Goal: Task Accomplishment & Management: Complete application form

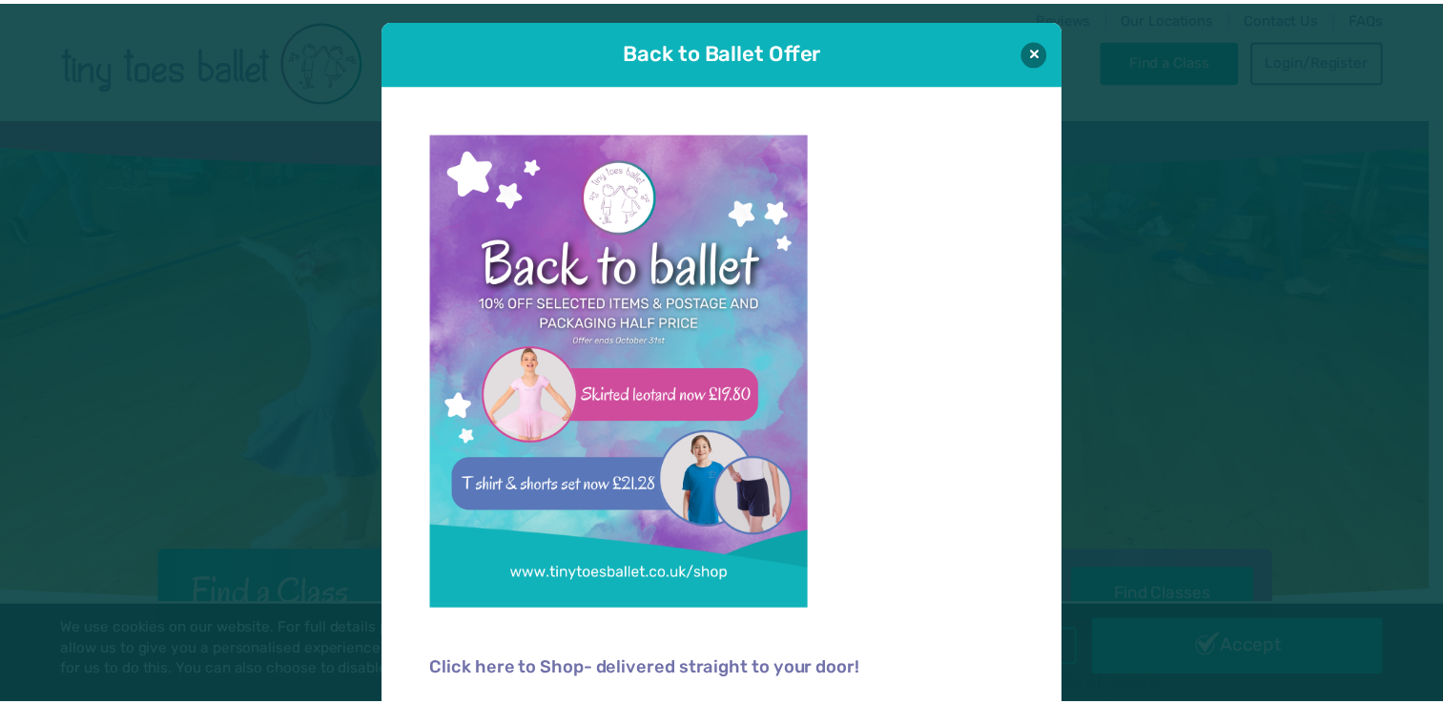
scroll to position [12, 0]
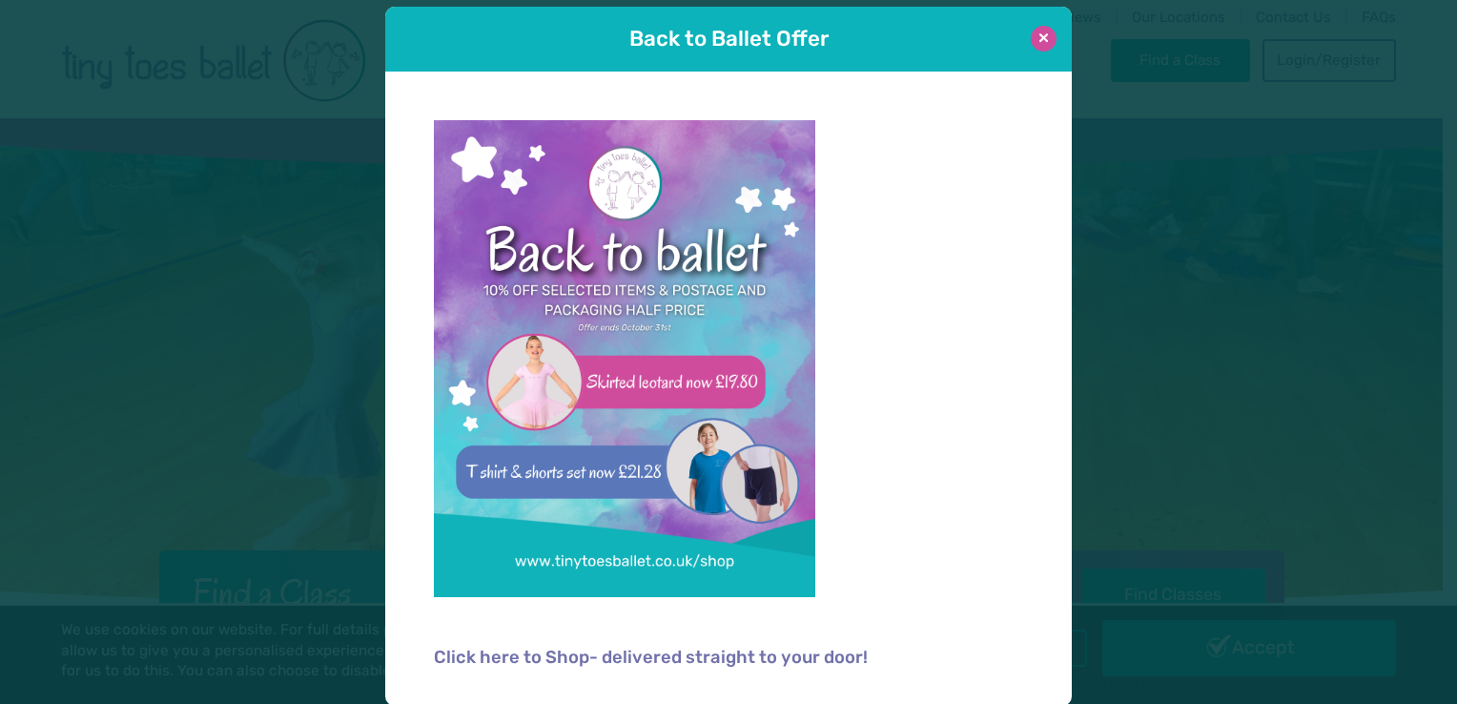
click at [1031, 43] on button at bounding box center [1044, 39] width 26 height 26
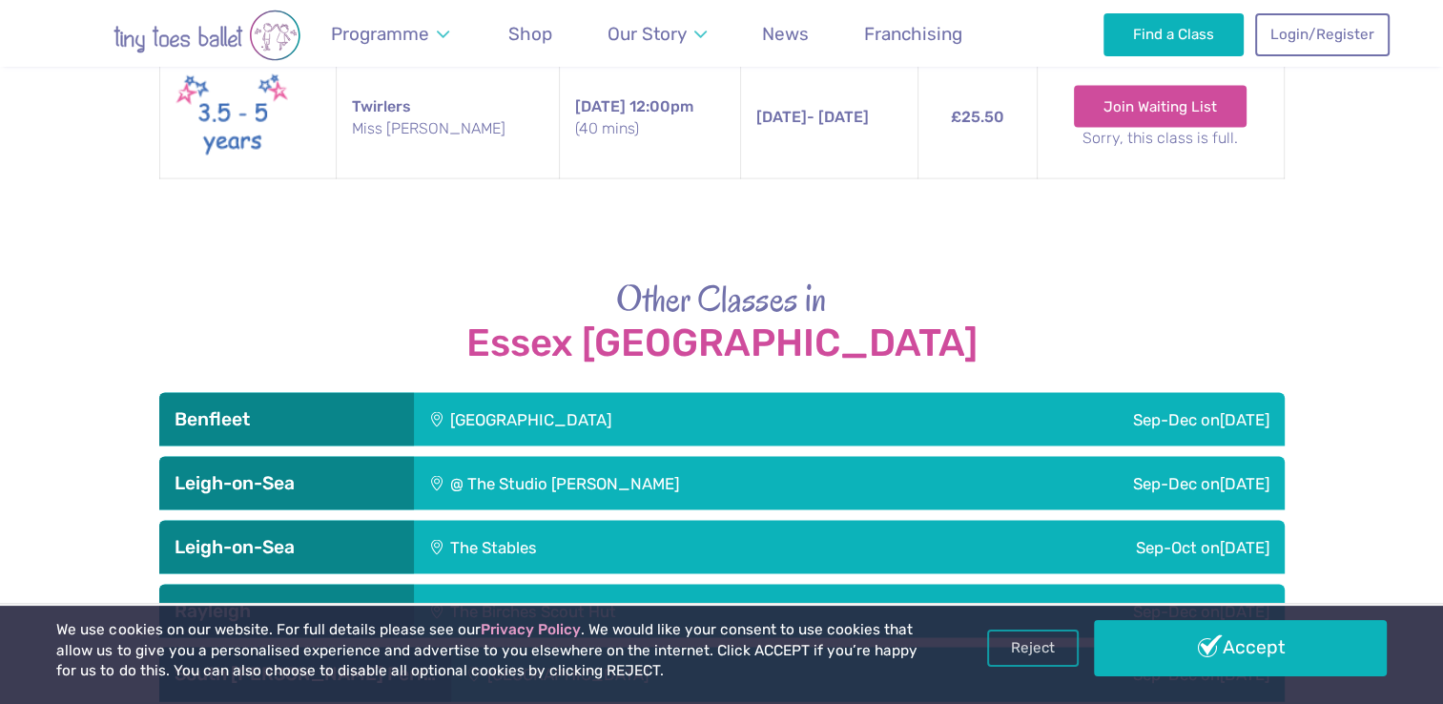
scroll to position [3814, 0]
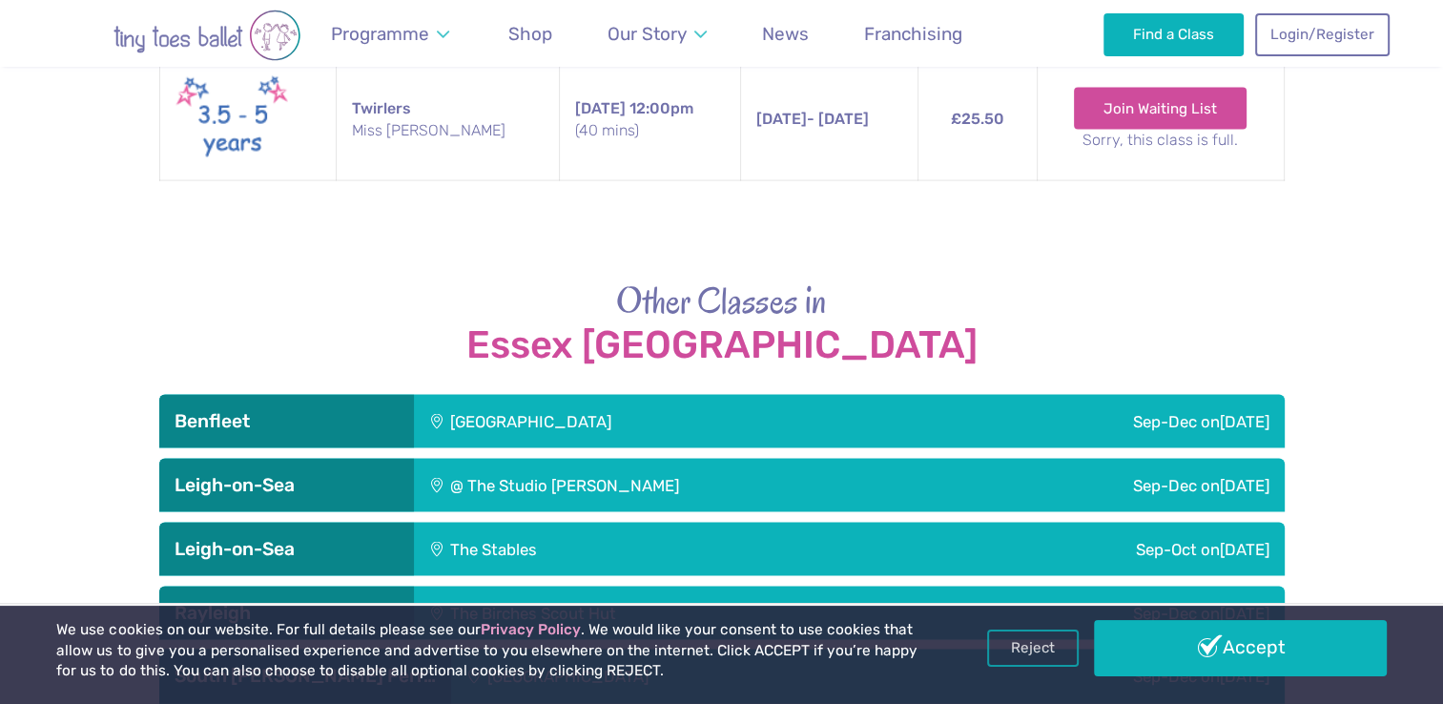
click at [580, 459] on div "@ The Studio Leigh" at bounding box center [687, 485] width 546 height 53
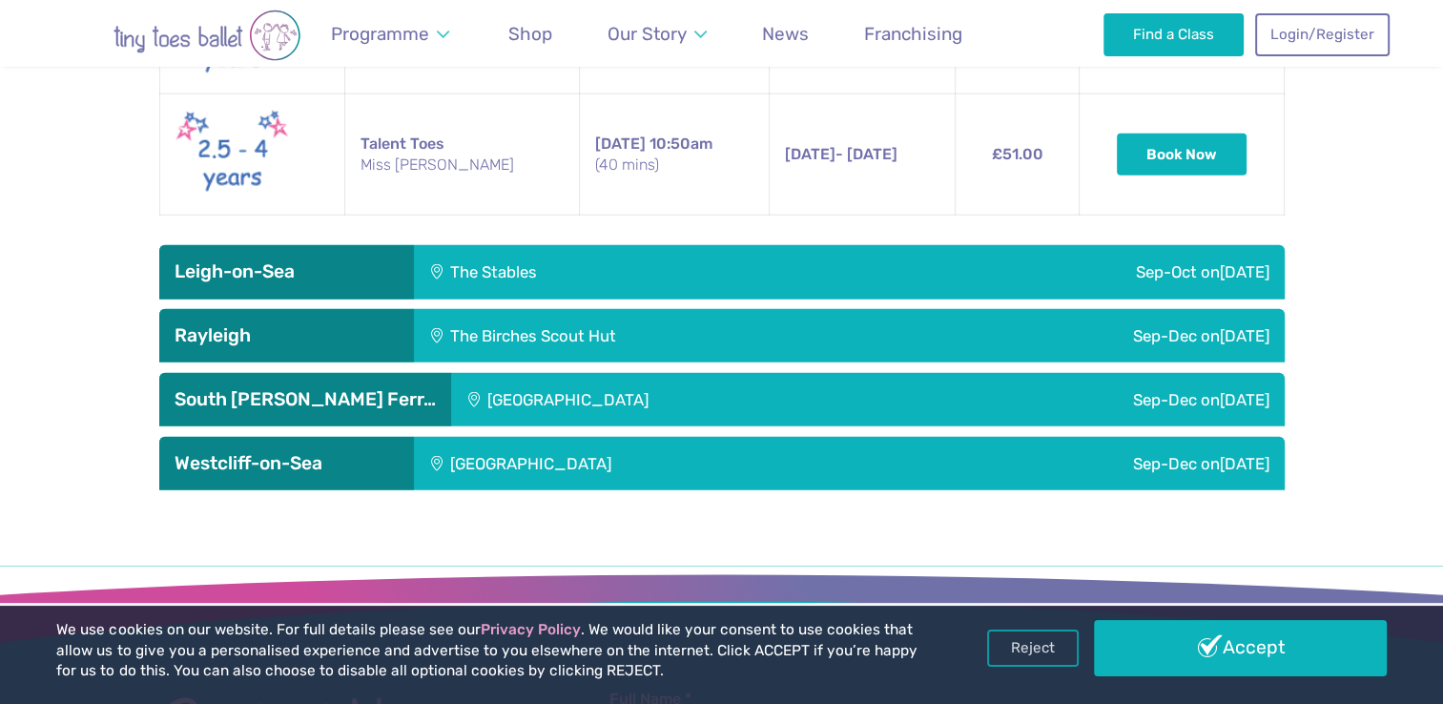
scroll to position [4855, 0]
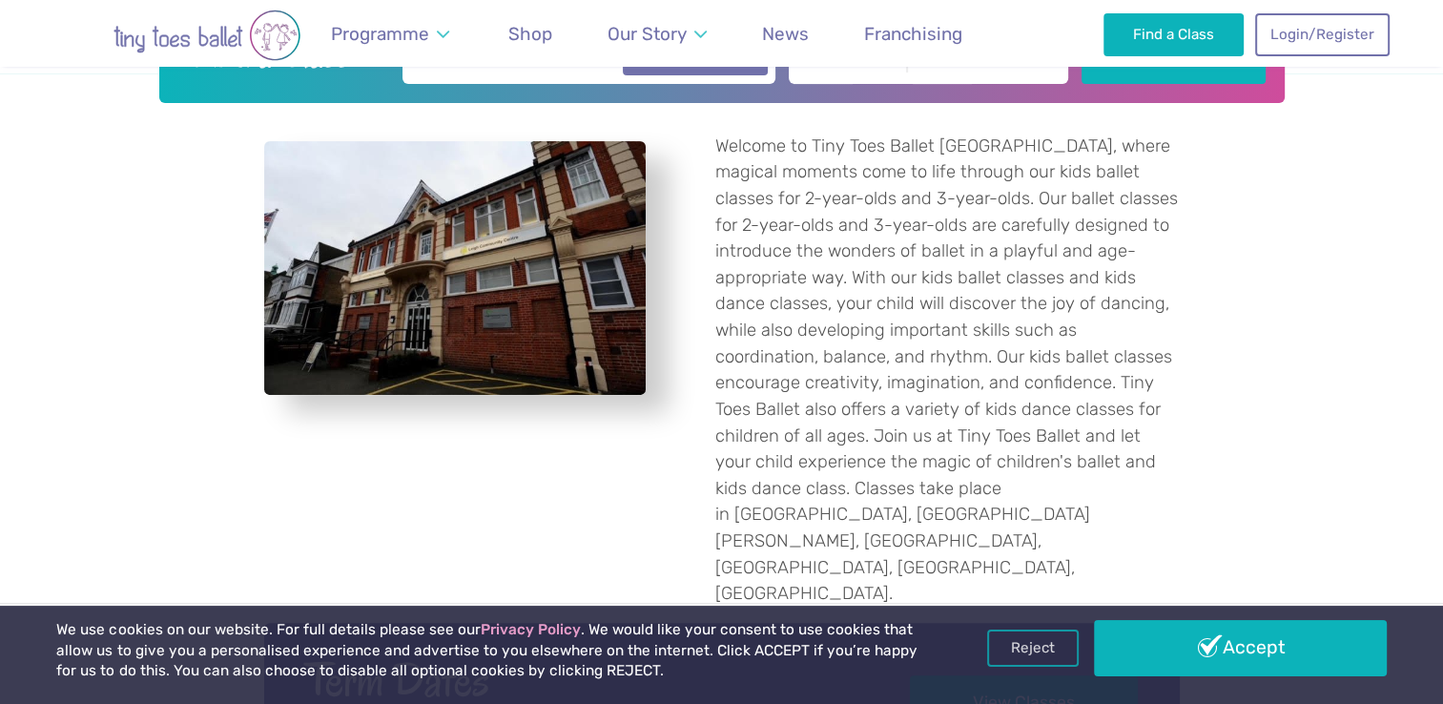
scroll to position [538, 0]
drag, startPoint x: 718, startPoint y: 146, endPoint x: 997, endPoint y: 448, distance: 411.6
drag, startPoint x: 997, startPoint y: 448, endPoint x: 914, endPoint y: 535, distance: 120.7
click at [914, 535] on p "Welcome to Tiny Toes Ballet Essex Mid & South, where magical moments come to li…" at bounding box center [947, 370] width 464 height 474
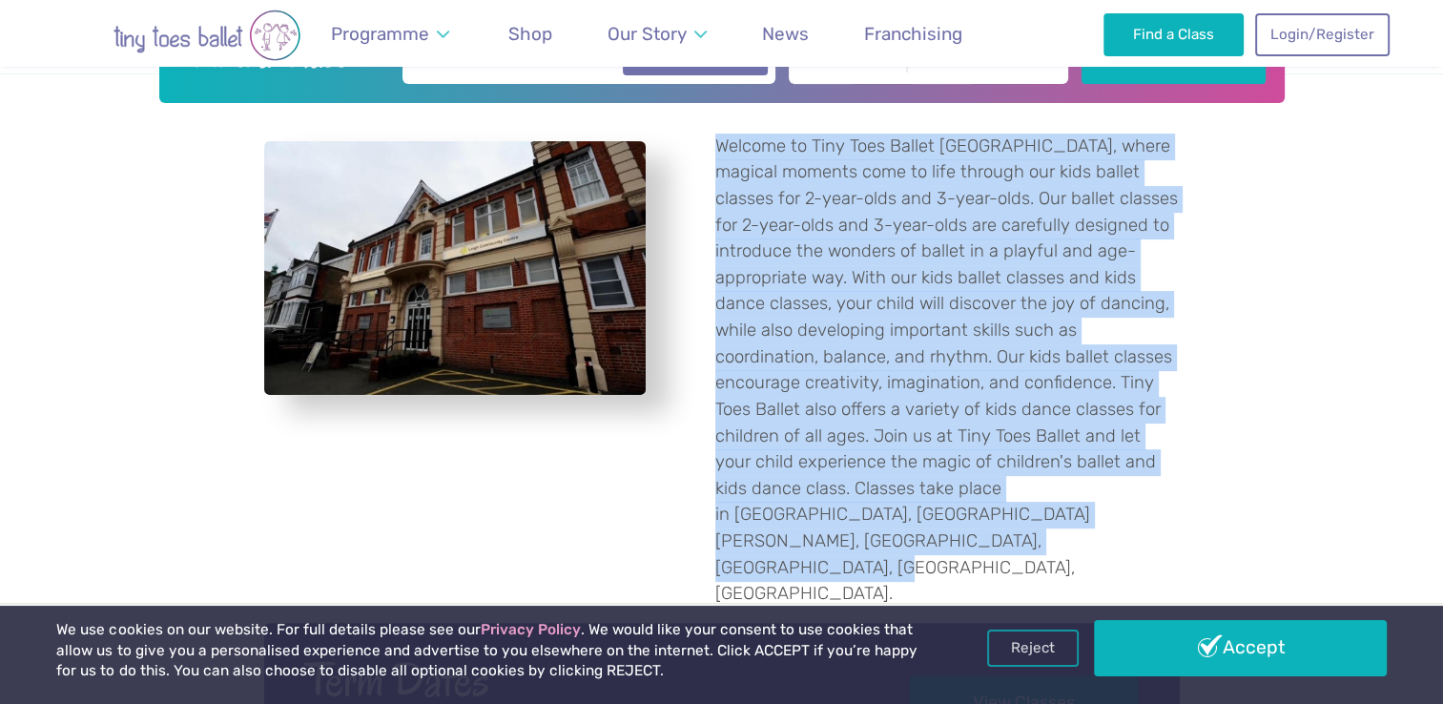
drag, startPoint x: 913, startPoint y: 535, endPoint x: 714, endPoint y: 144, distance: 438.4
click at [715, 144] on p "Welcome to Tiny Toes Ballet Essex Mid & South, where magical moments come to li…" at bounding box center [947, 370] width 464 height 474
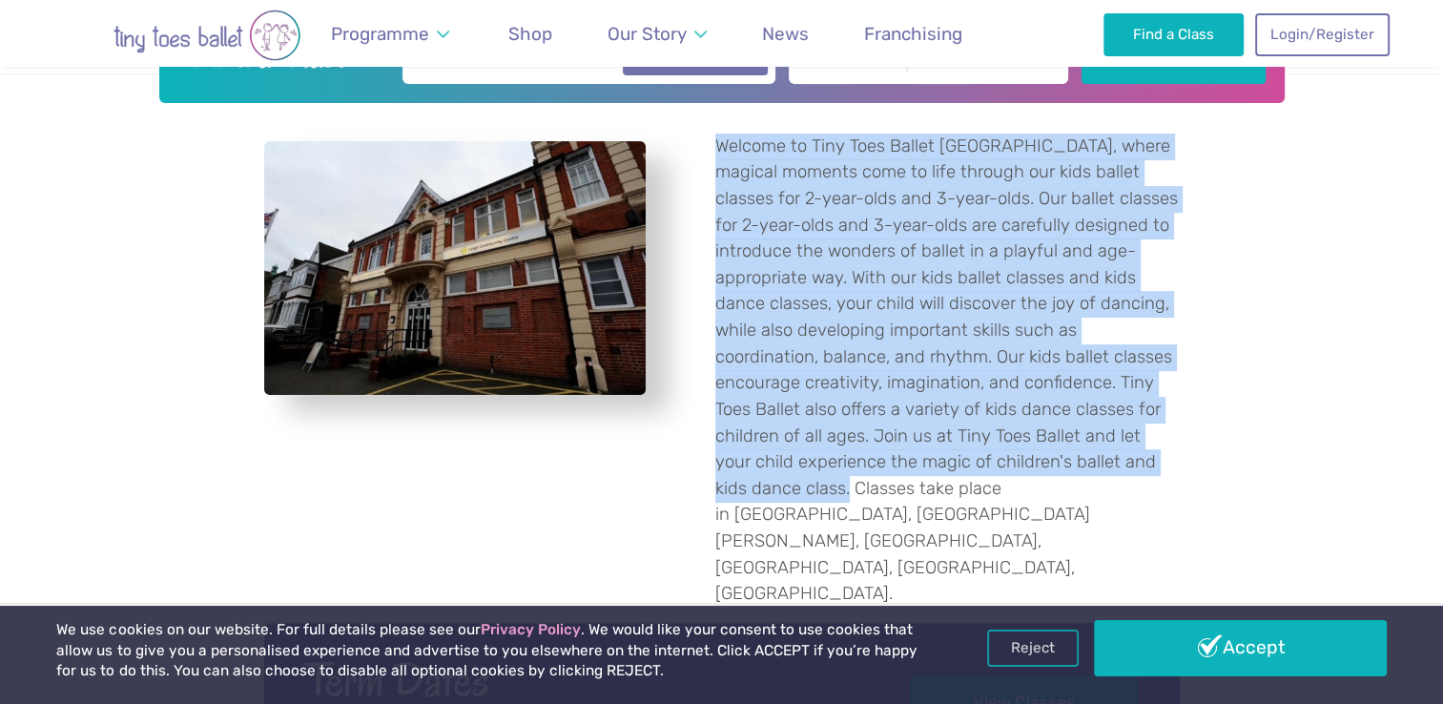
drag, startPoint x: 812, startPoint y: 487, endPoint x: 712, endPoint y: 147, distance: 354.8
click at [712, 147] on div "Welcome to Tiny Toes Ballet Essex Mid & South, where magical moments come to li…" at bounding box center [936, 370] width 486 height 474
copy p "Welcome to Tiny Toes Ballet Essex Mid & South, where magical moments come to li…"
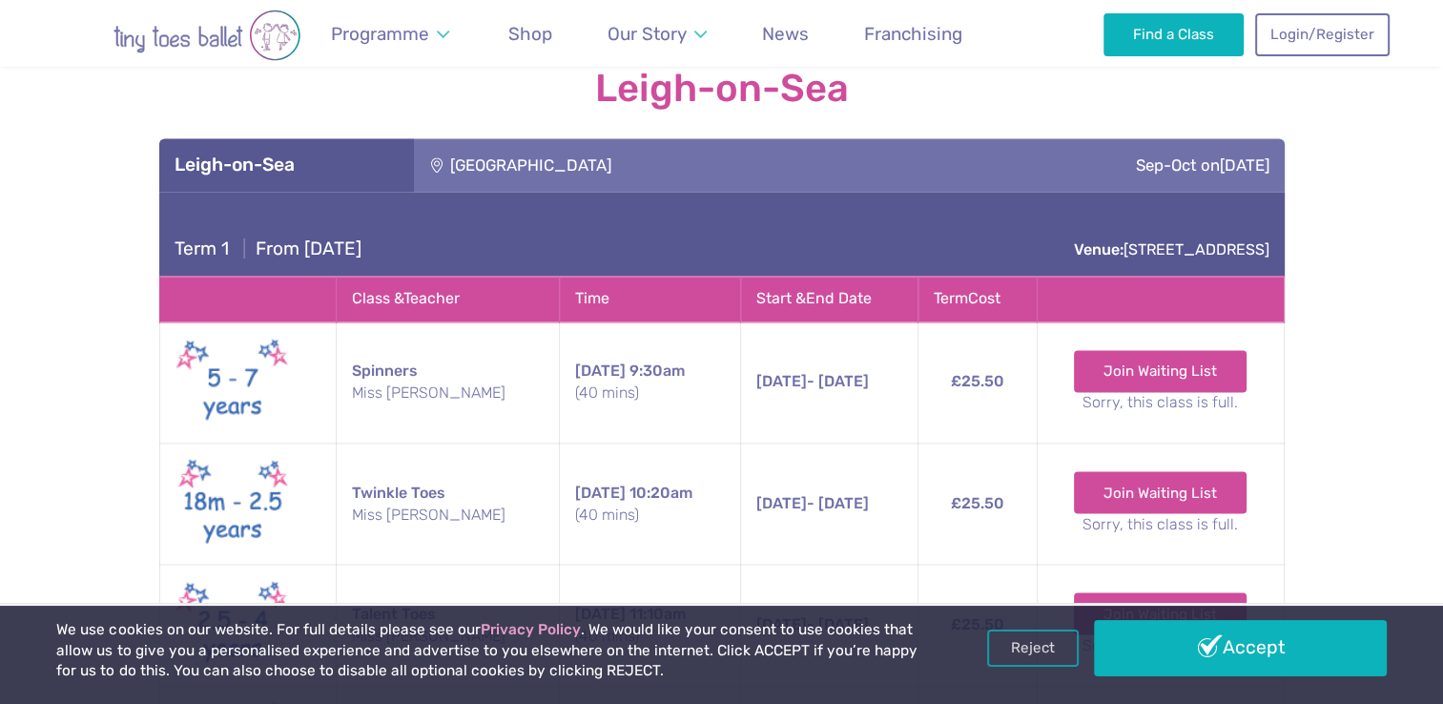
scroll to position [3135, 0]
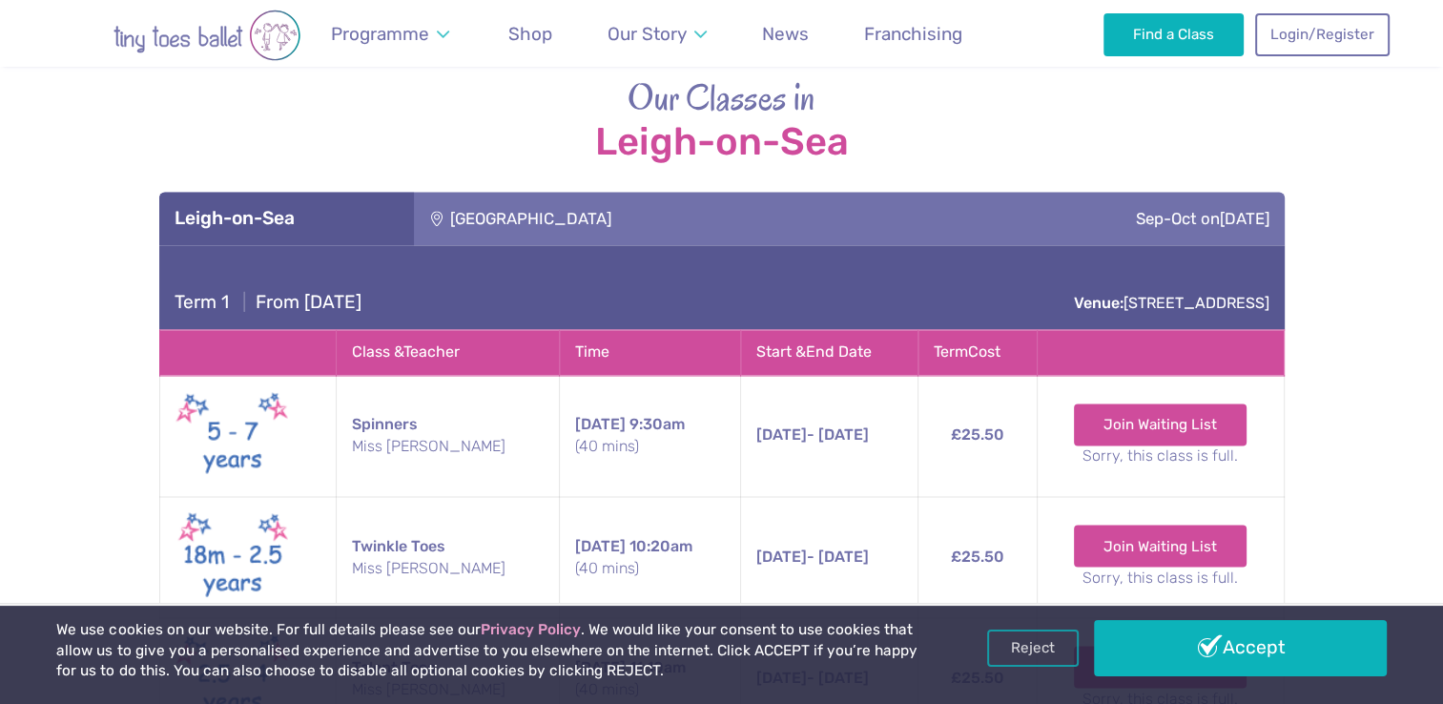
click at [216, 291] on span "Term 1" at bounding box center [202, 302] width 54 height 22
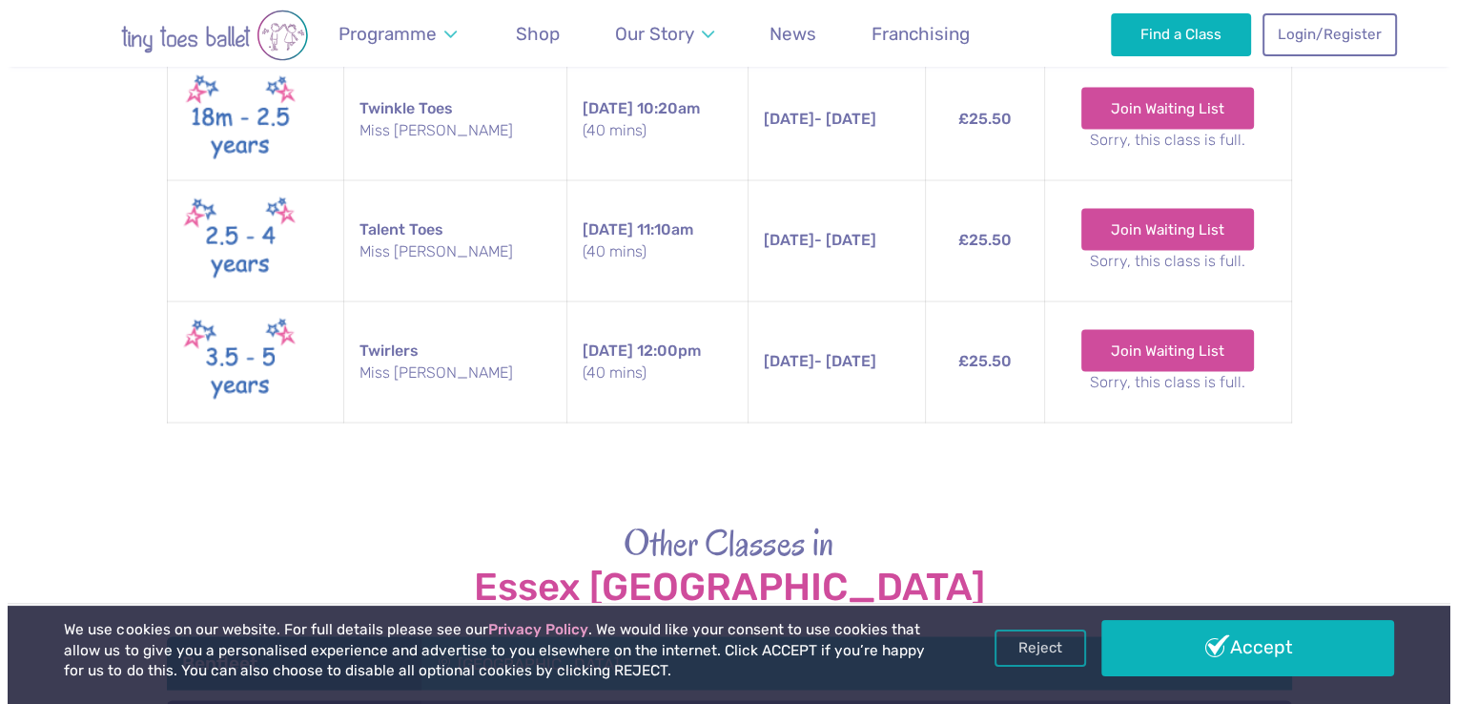
scroll to position [3577, 0]
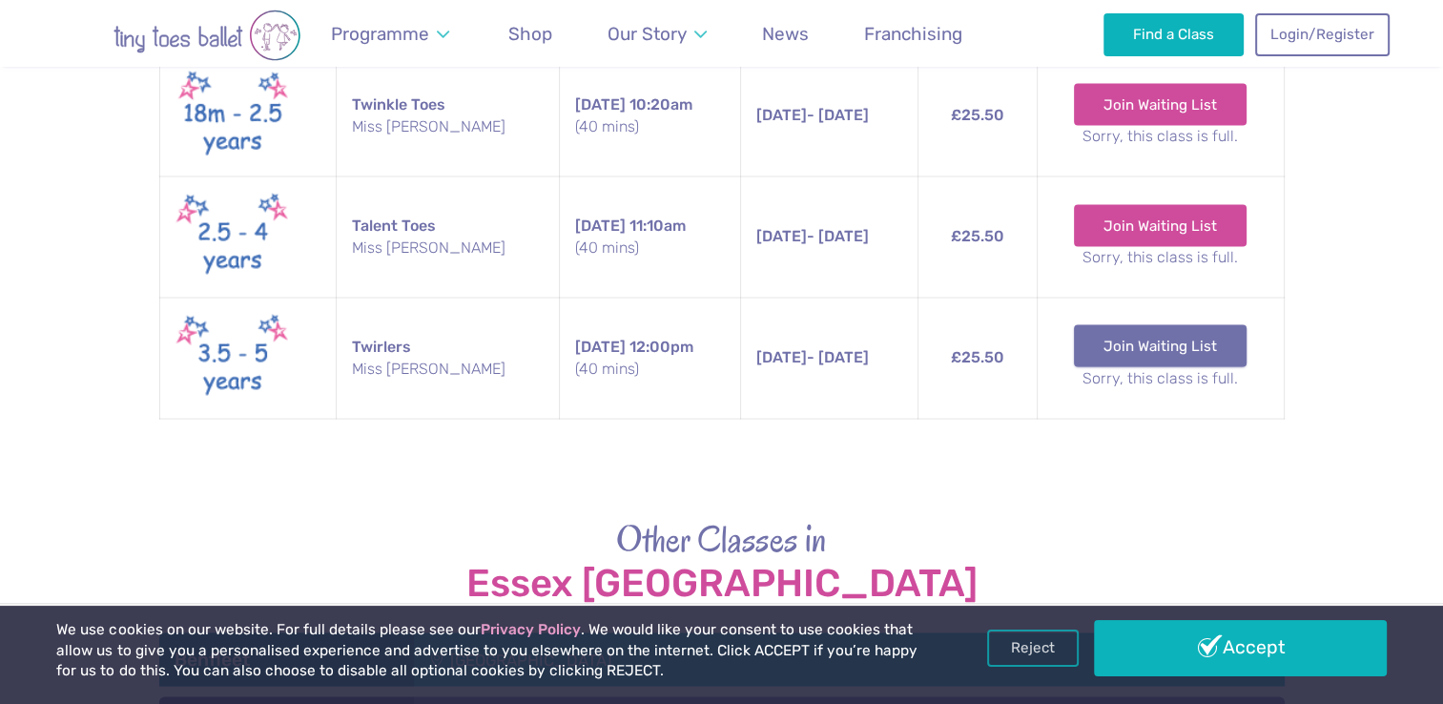
click at [1132, 324] on link "Join Waiting List" at bounding box center [1160, 345] width 173 height 42
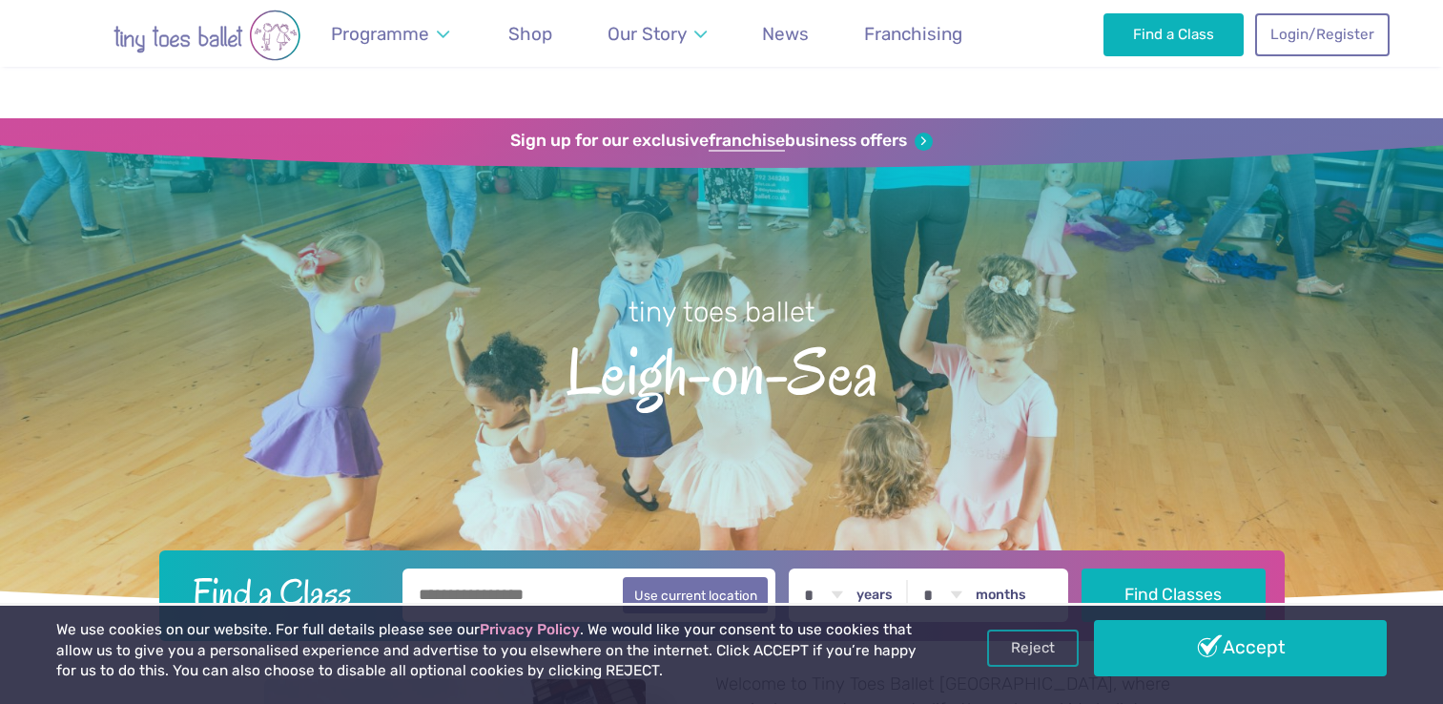
scroll to position [3577, 0]
